Goal: Navigation & Orientation: Find specific page/section

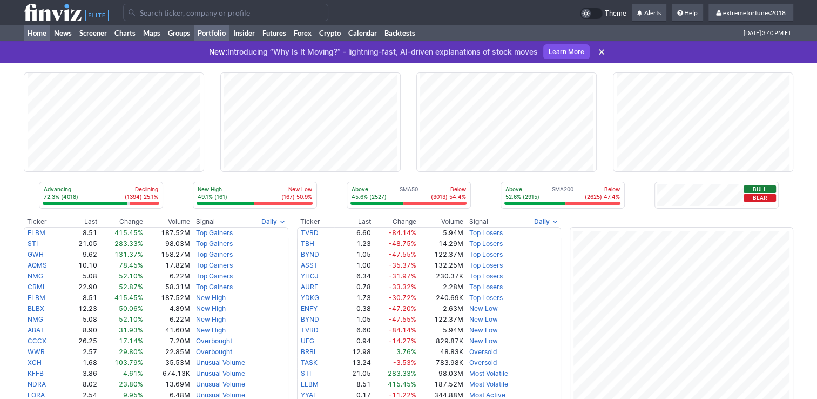
click at [220, 32] on link "Portfolio" at bounding box center [212, 33] width 36 height 16
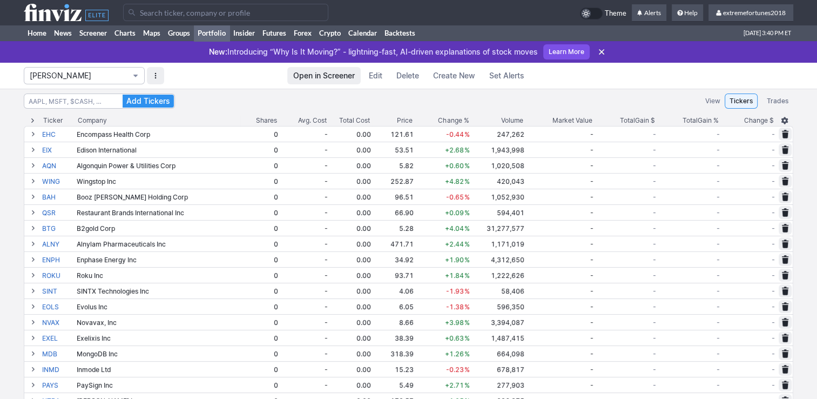
click at [110, 77] on span "[PERSON_NAME]" at bounding box center [79, 75] width 98 height 11
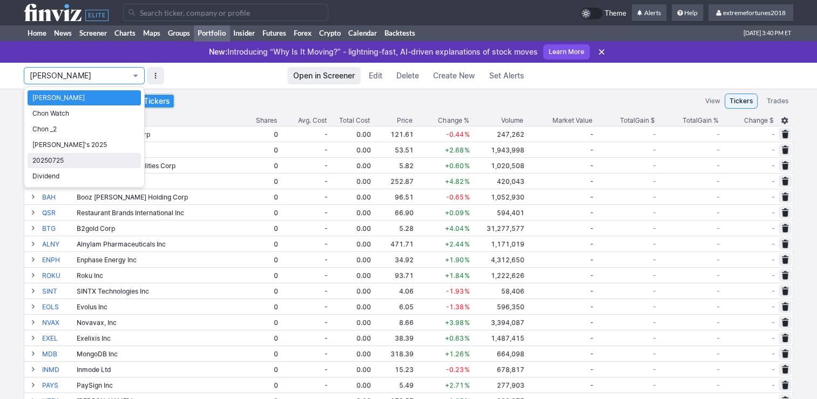
click at [96, 158] on span "20250725" at bounding box center [84, 160] width 104 height 11
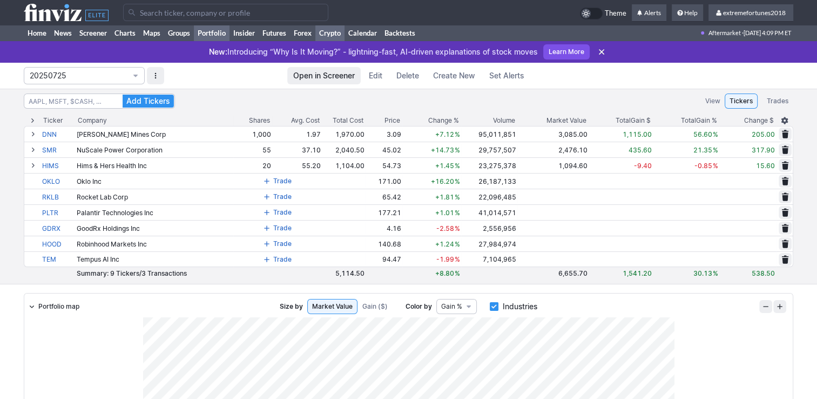
click at [331, 33] on link "Crypto" at bounding box center [329, 33] width 29 height 16
